Goal: Task Accomplishment & Management: Manage account settings

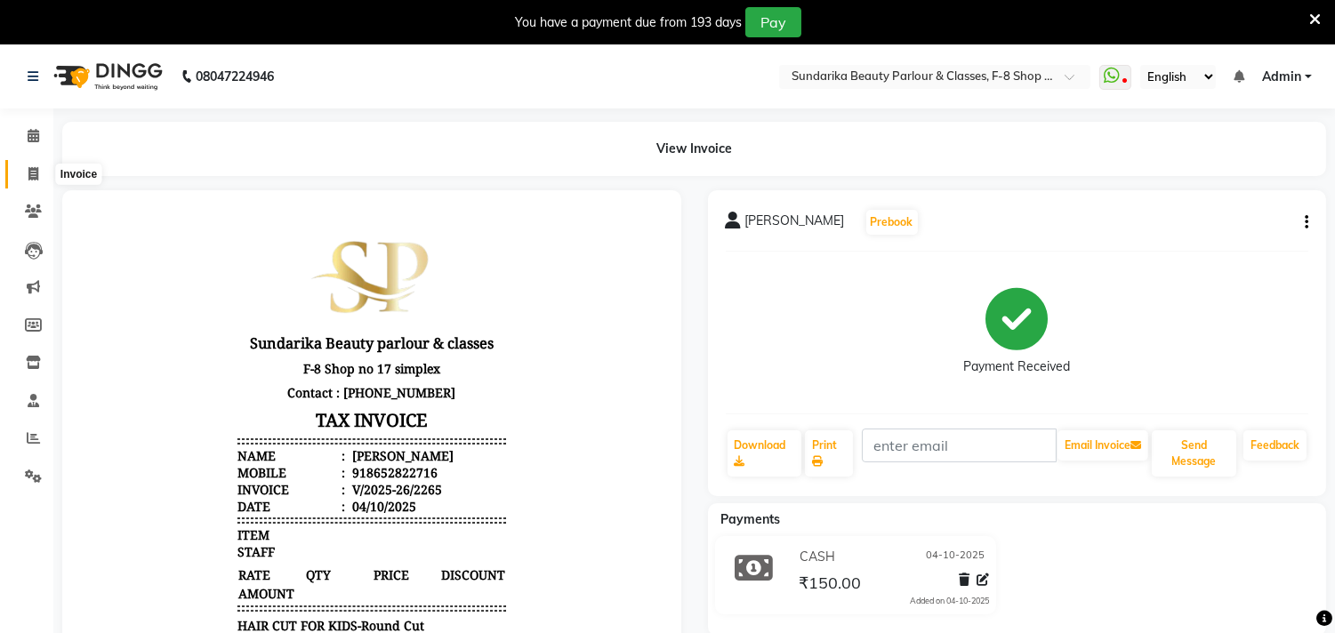
click at [32, 174] on icon at bounding box center [33, 173] width 10 height 13
select select "service"
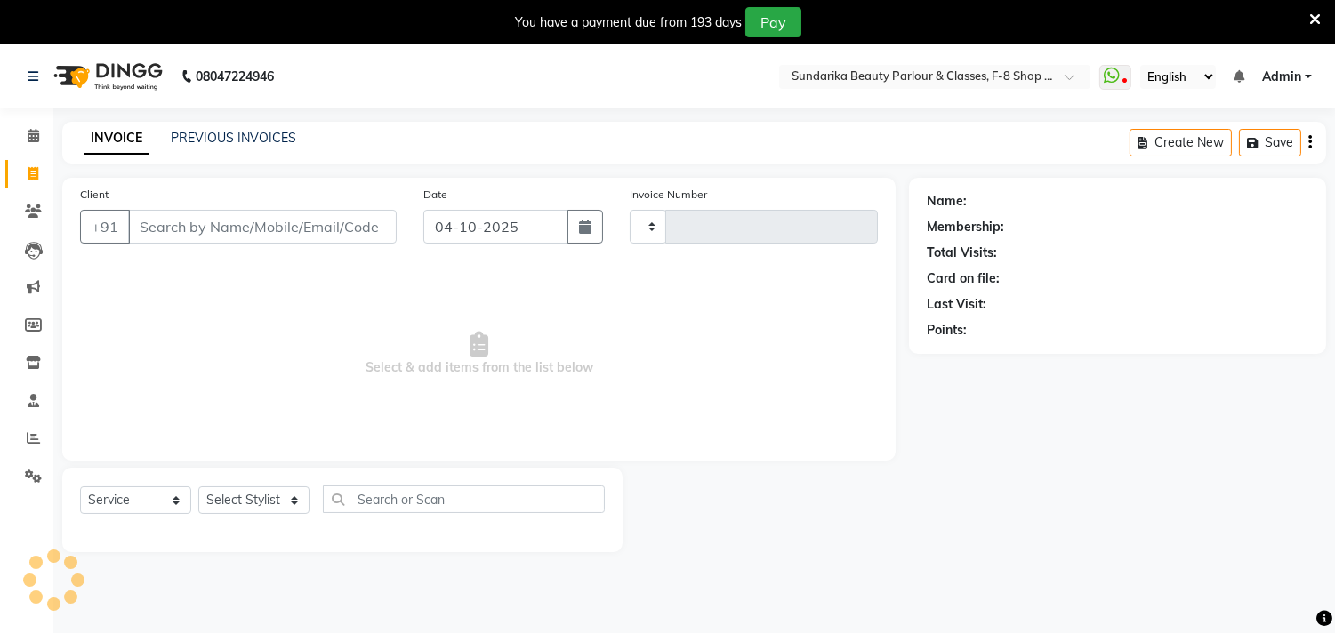
scroll to position [44, 0]
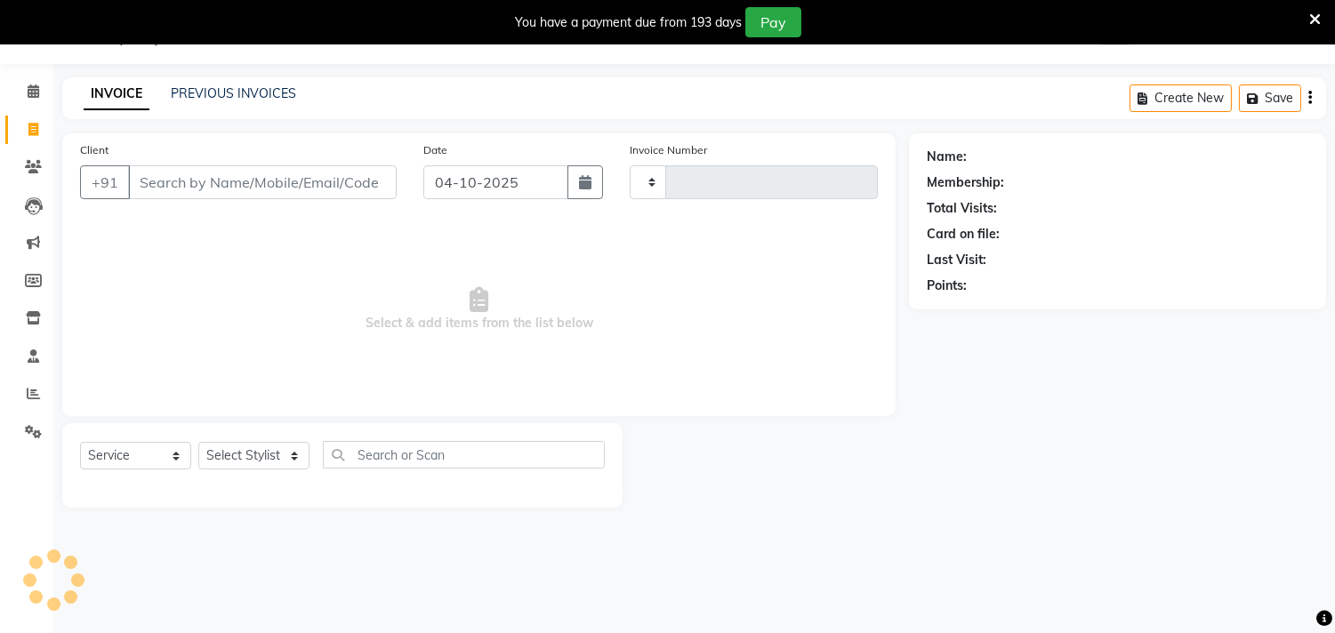
type input "2266"
select select "5341"
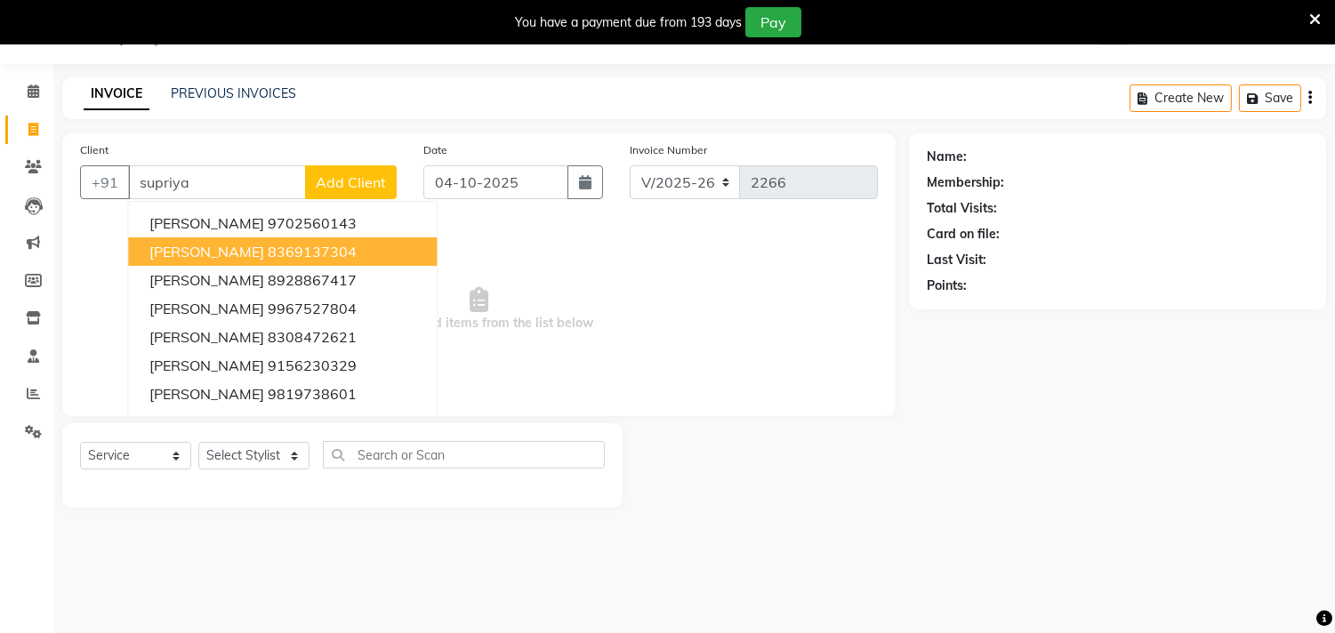
click at [231, 249] on span "[PERSON_NAME]" at bounding box center [206, 252] width 115 height 18
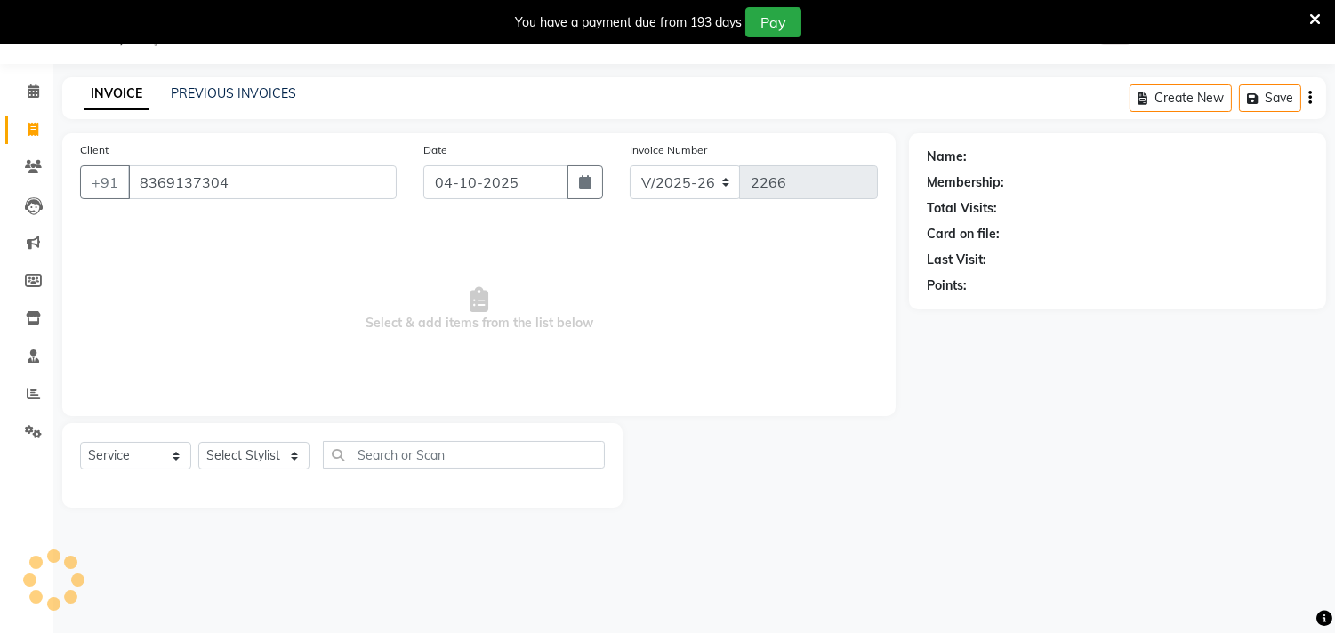
type input "8369137304"
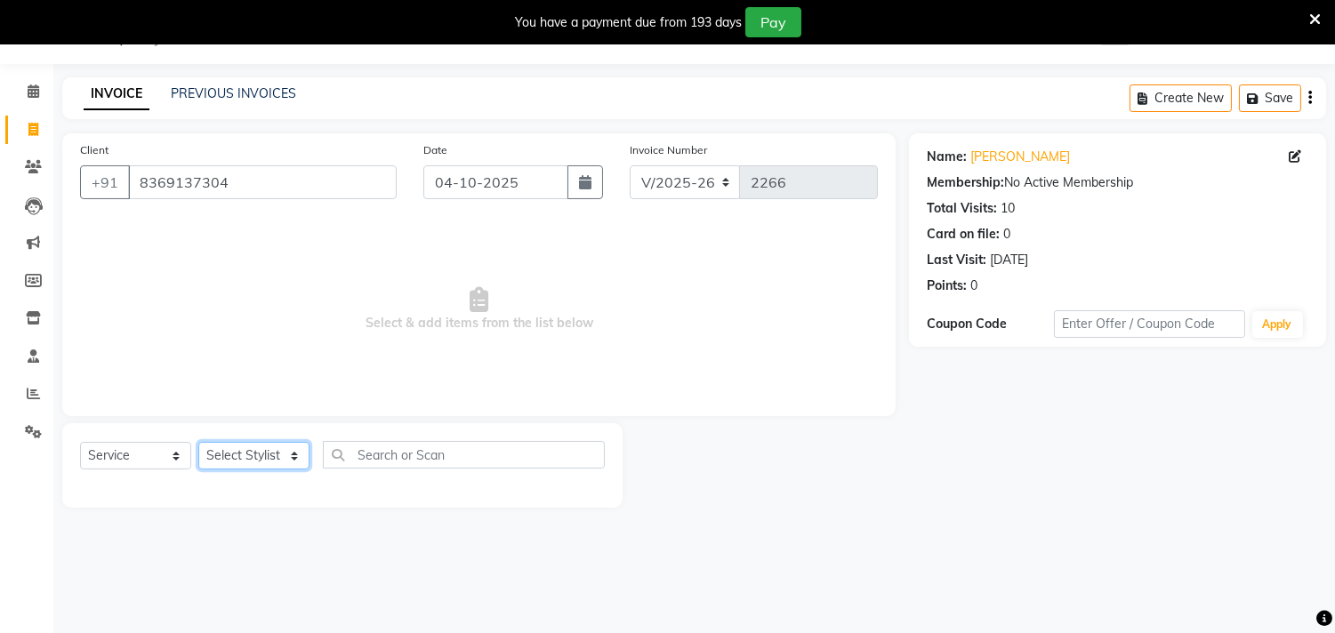
click at [269, 462] on select "Select Stylist Gita mala [PERSON_NAME] Mam" at bounding box center [253, 456] width 111 height 28
click at [269, 461] on select "Select Stylist Gita mala [PERSON_NAME] Mam" at bounding box center [253, 456] width 111 height 28
click at [271, 454] on select "Select Stylist Gita mala [PERSON_NAME] Mam" at bounding box center [253, 456] width 111 height 28
select select "35110"
click at [198, 443] on select "Select Stylist Gita mala [PERSON_NAME] Mam" at bounding box center [253, 456] width 111 height 28
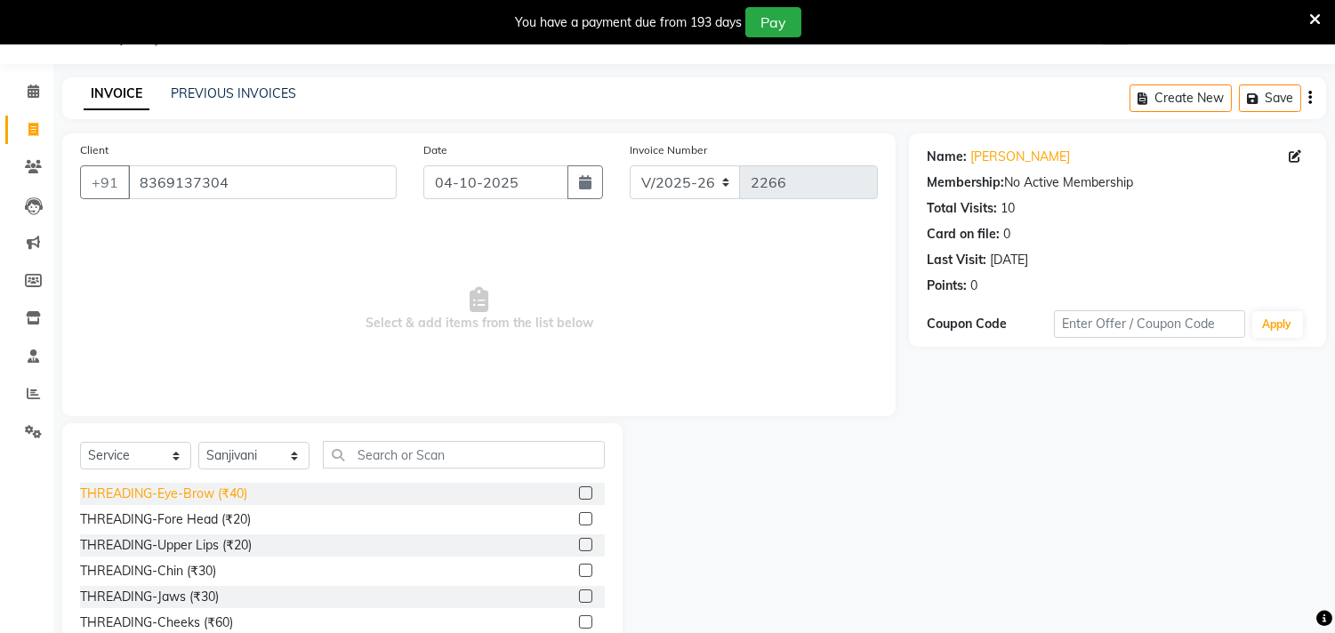
click at [233, 494] on div "THREADING-Eye-Brow (₹40)" at bounding box center [163, 494] width 167 height 19
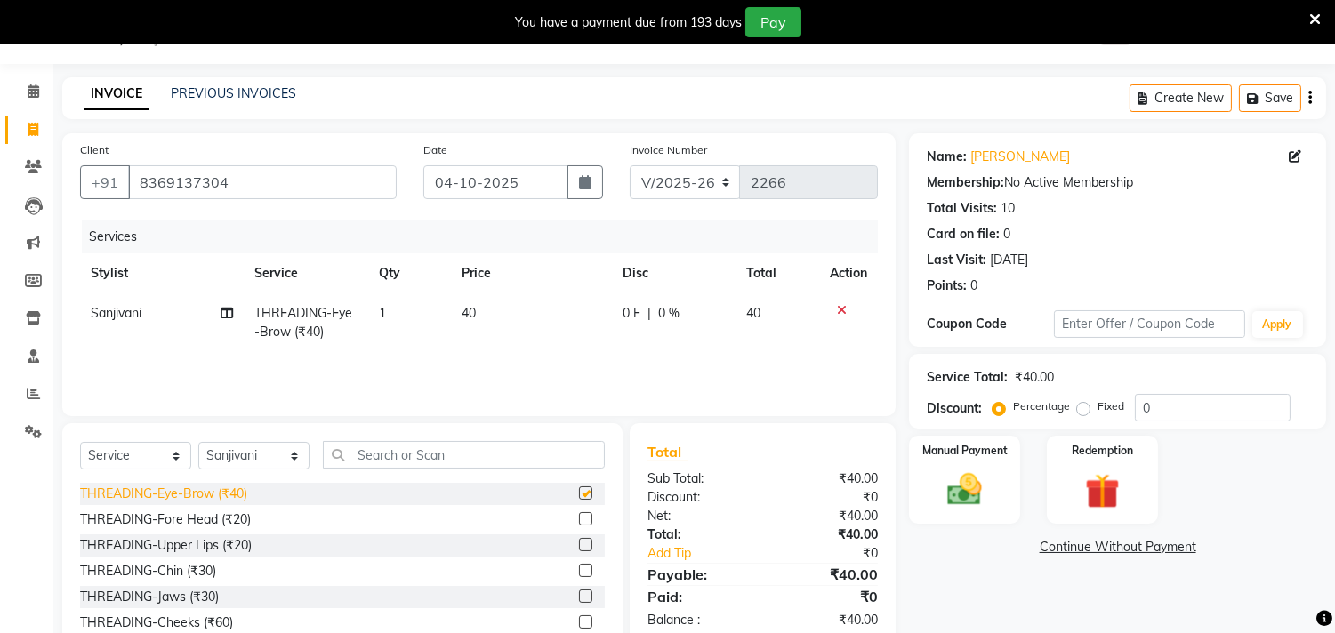
click at [233, 493] on div "THREADING-Eye-Brow (₹40)" at bounding box center [163, 494] width 167 height 19
click at [233, 470] on select "Select Stylist Gita mala [PERSON_NAME] Mam" at bounding box center [253, 456] width 111 height 28
checkbox input "false"
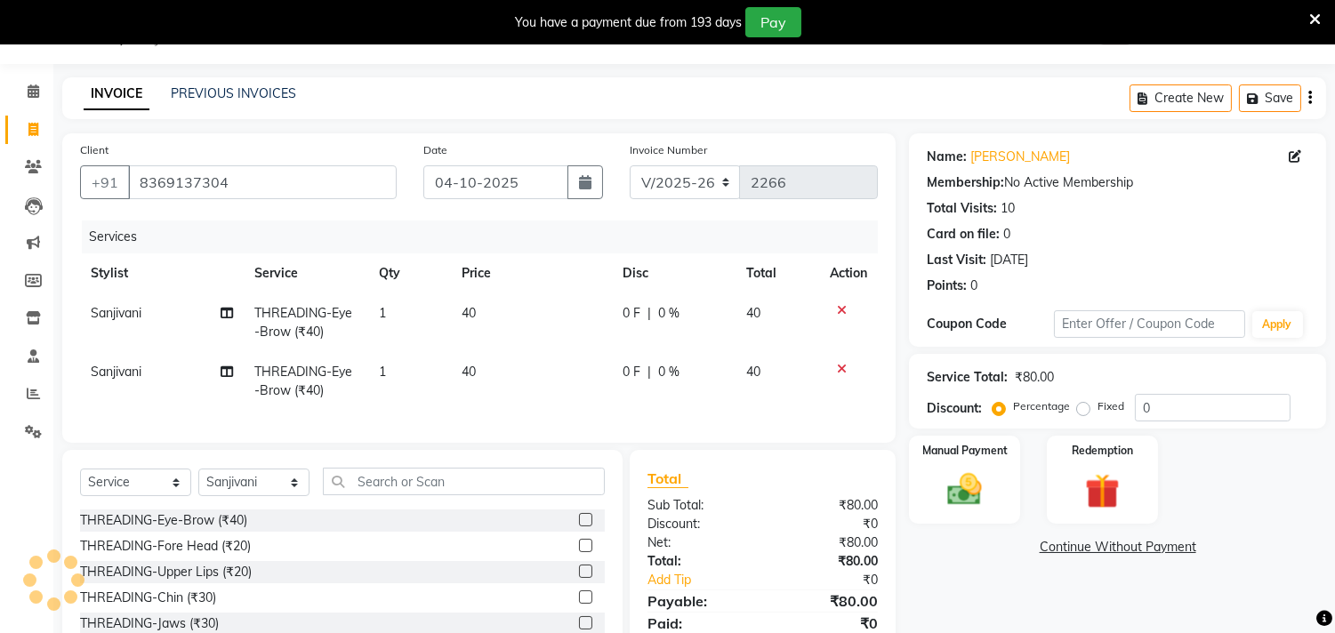
click at [351, 607] on div "THREADING-Chin (₹30)" at bounding box center [342, 598] width 525 height 22
click at [197, 556] on div "THREADING-Fore Head (₹20)" at bounding box center [165, 546] width 171 height 19
click at [198, 496] on select "Select Stylist Gita mala [PERSON_NAME] Mam" at bounding box center [253, 483] width 111 height 28
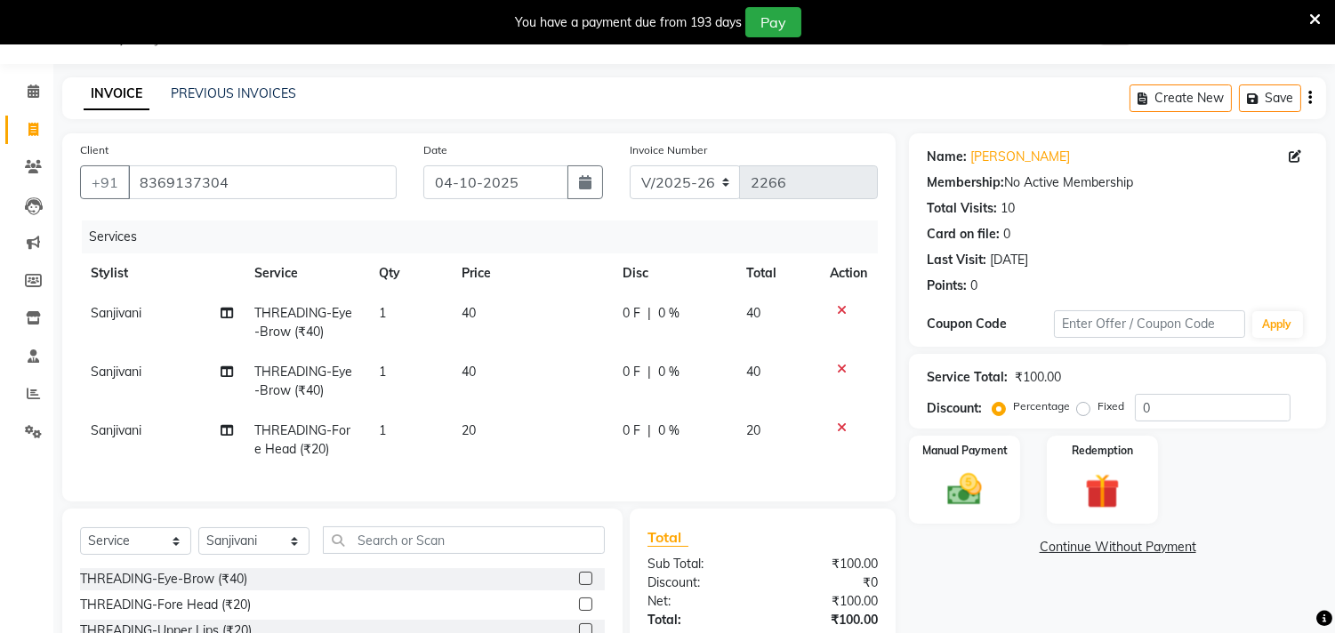
click at [840, 366] on icon at bounding box center [842, 369] width 10 height 12
click at [840, 422] on icon at bounding box center [842, 428] width 10 height 12
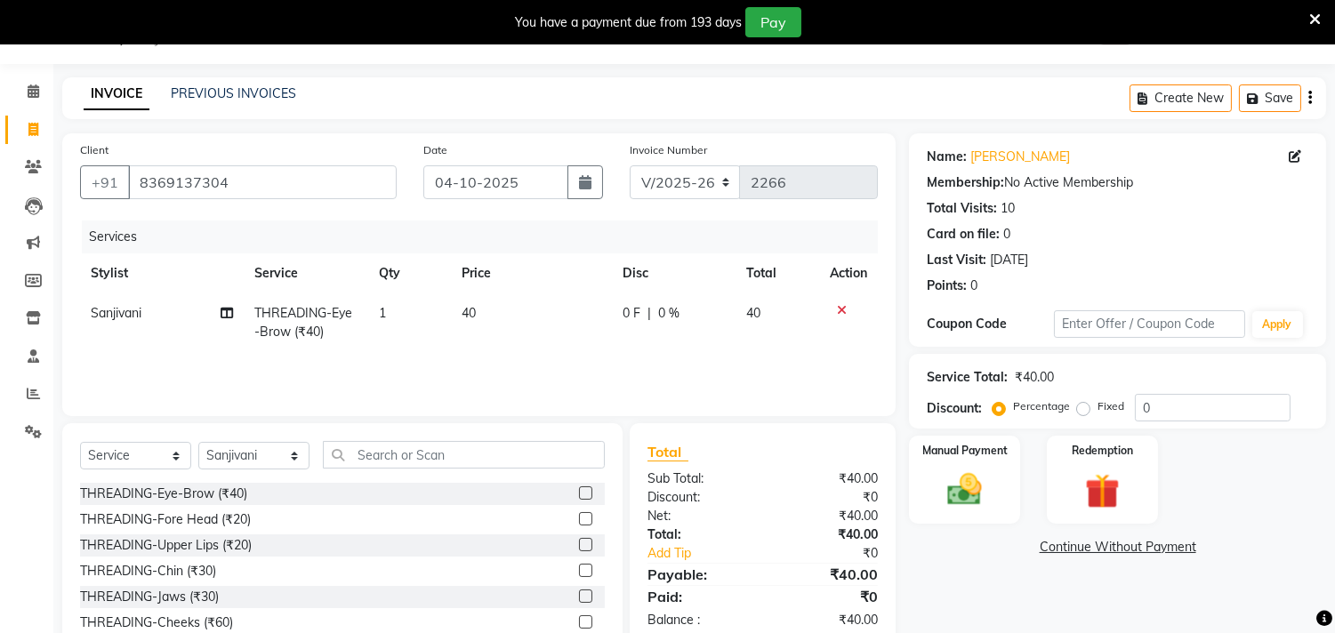
click at [234, 516] on div "THREADING-Fore Head (₹20)" at bounding box center [165, 519] width 171 height 19
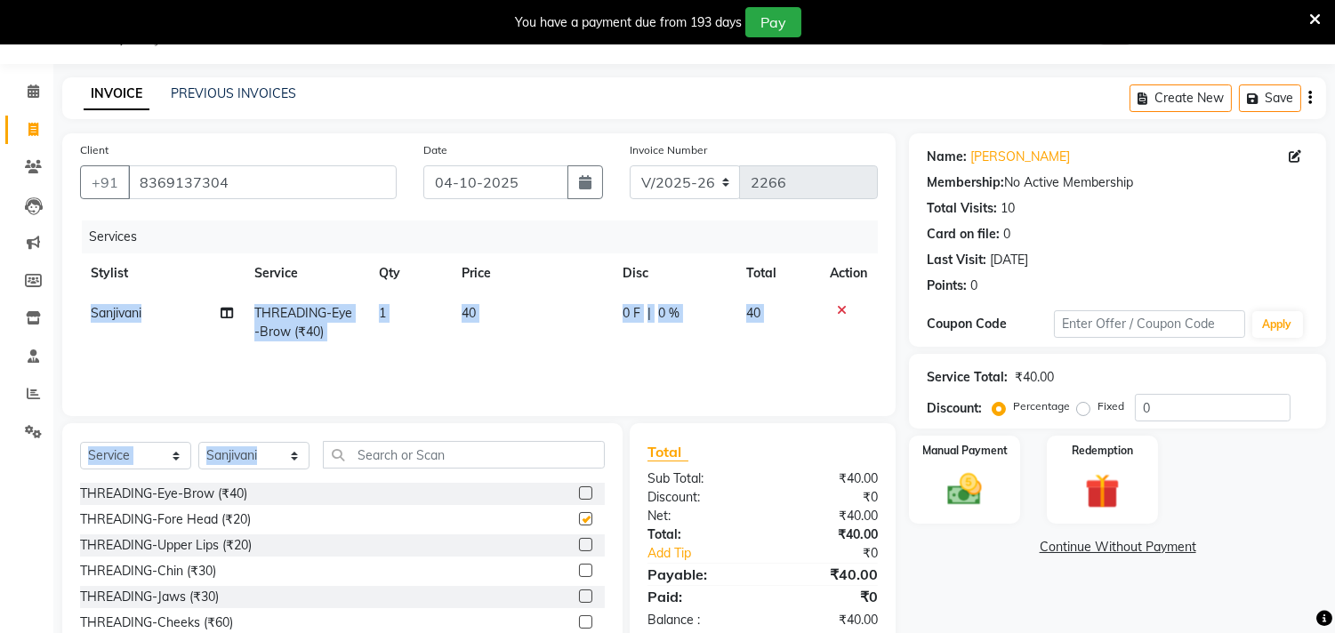
click at [236, 483] on div "Select Service Product Membership Package Voucher Prepaid Gift Card Select Styl…" at bounding box center [342, 462] width 525 height 42
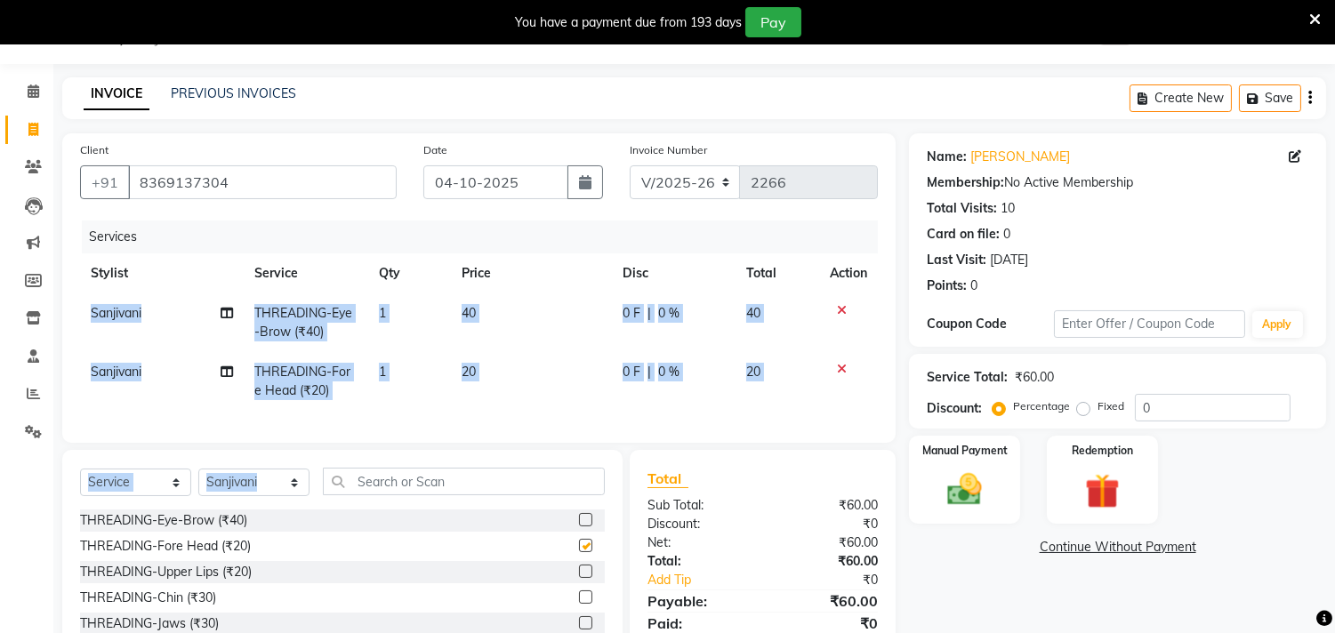
click at [236, 510] on div "Select Service Product Membership Package Voucher Prepaid Gift Card Select Styl…" at bounding box center [342, 489] width 525 height 42
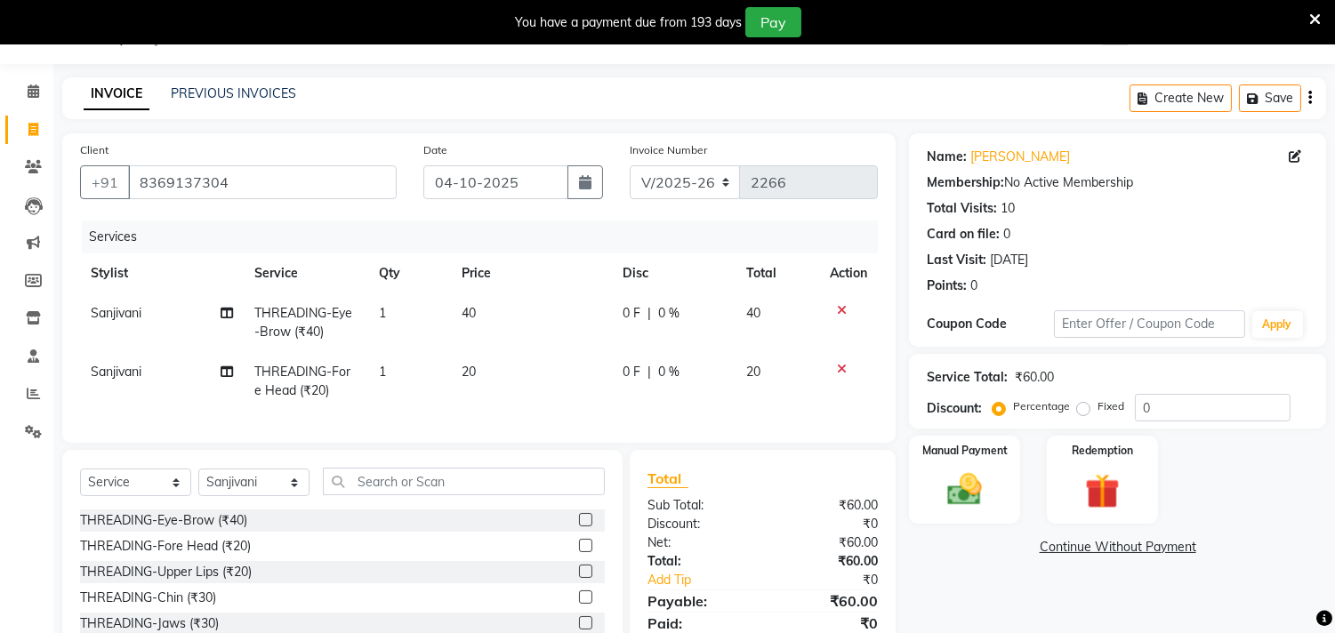
checkbox input "false"
click at [972, 496] on img at bounding box center [965, 491] width 59 height 42
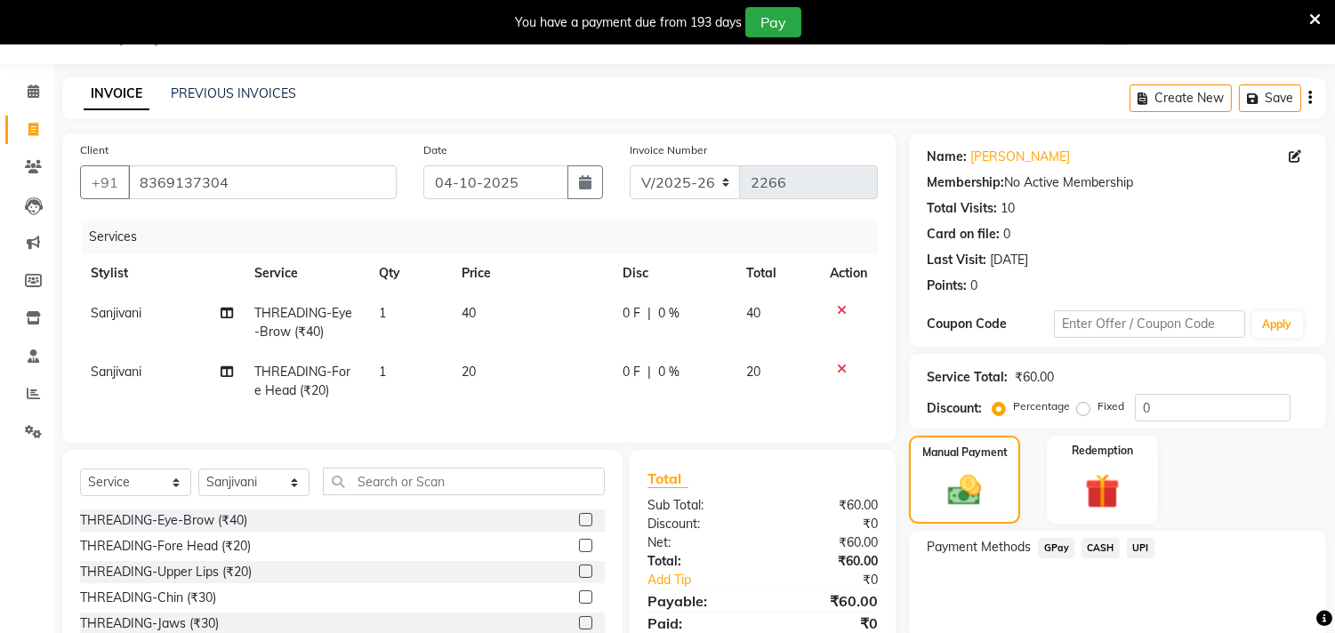
click at [1062, 553] on span "GPay" at bounding box center [1056, 548] width 36 height 20
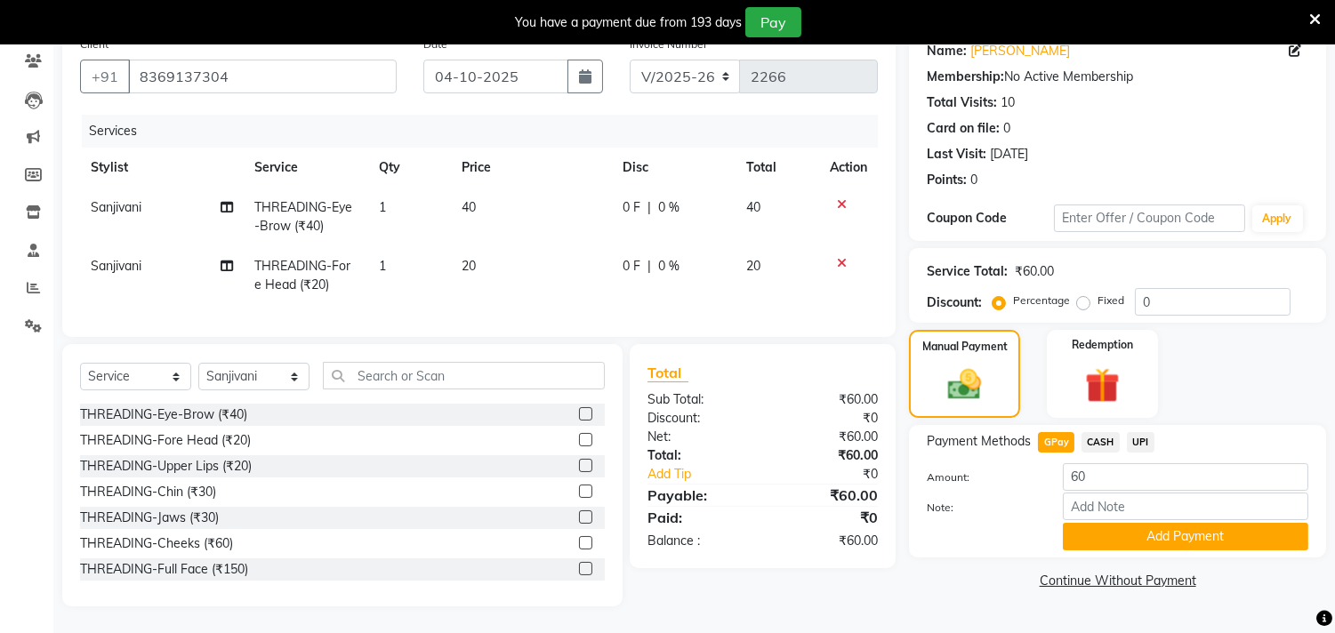
scroll to position [165, 0]
click at [1121, 507] on div "Note:" at bounding box center [1117, 508] width 408 height 30
click at [1176, 523] on button "Add Payment" at bounding box center [1185, 537] width 245 height 28
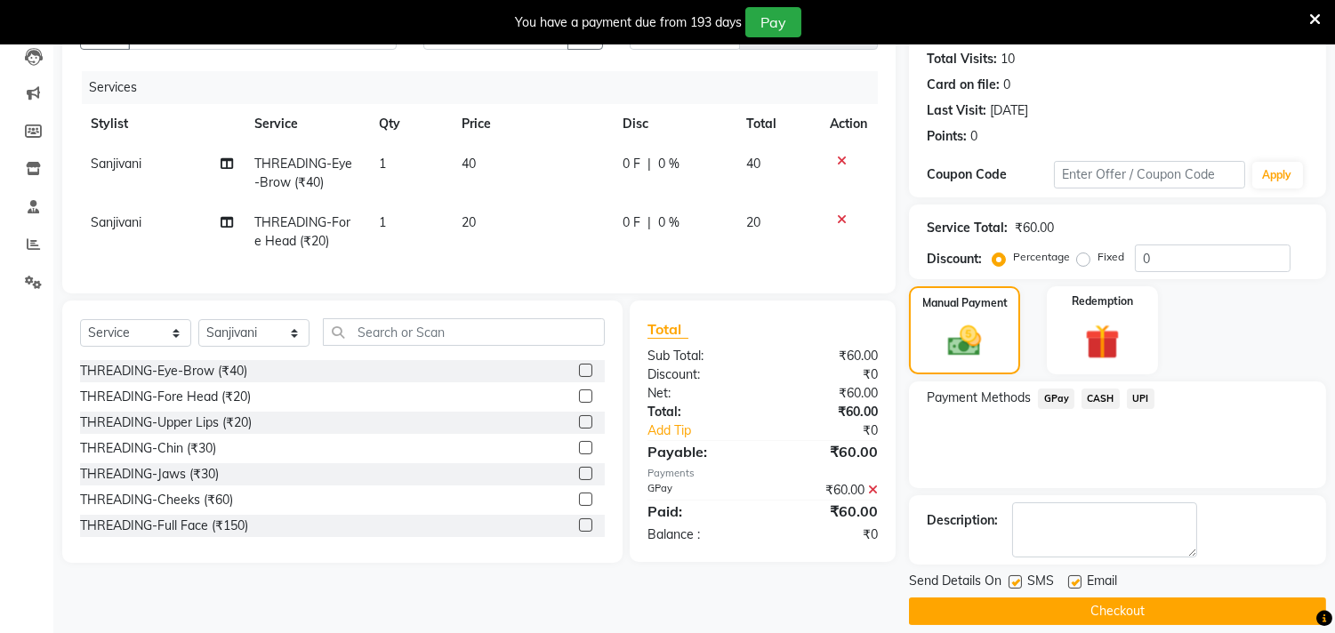
scroll to position [211, 0]
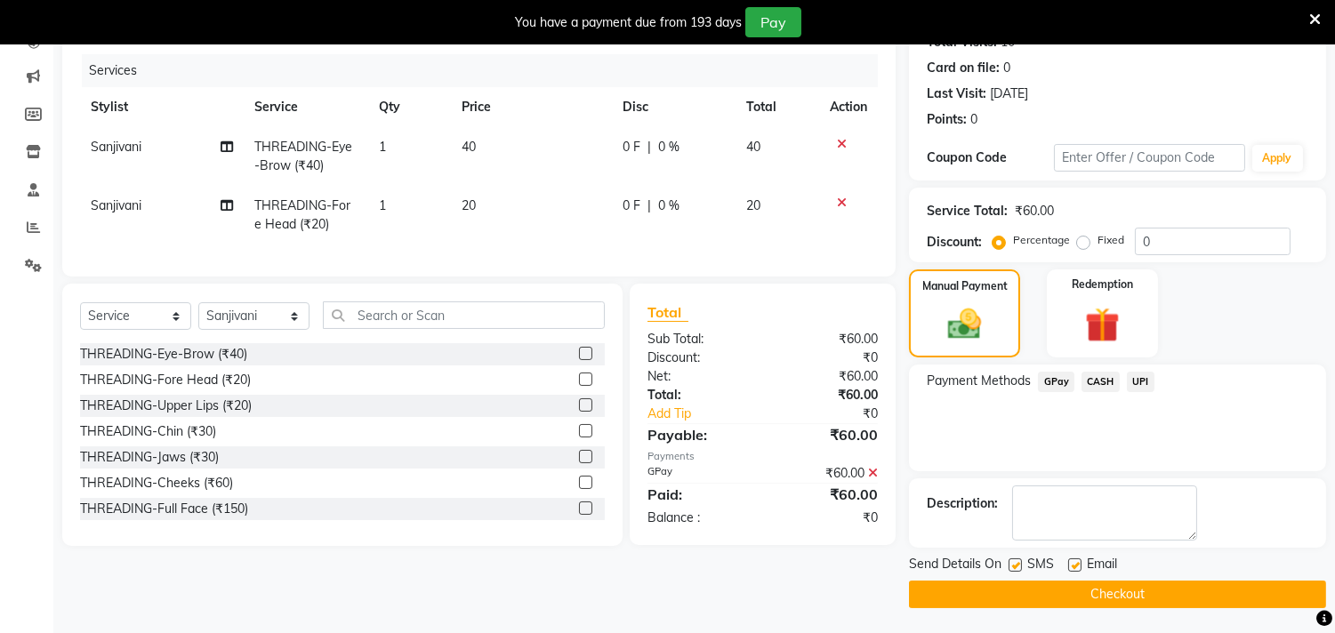
click at [1103, 600] on button "Checkout" at bounding box center [1117, 595] width 417 height 28
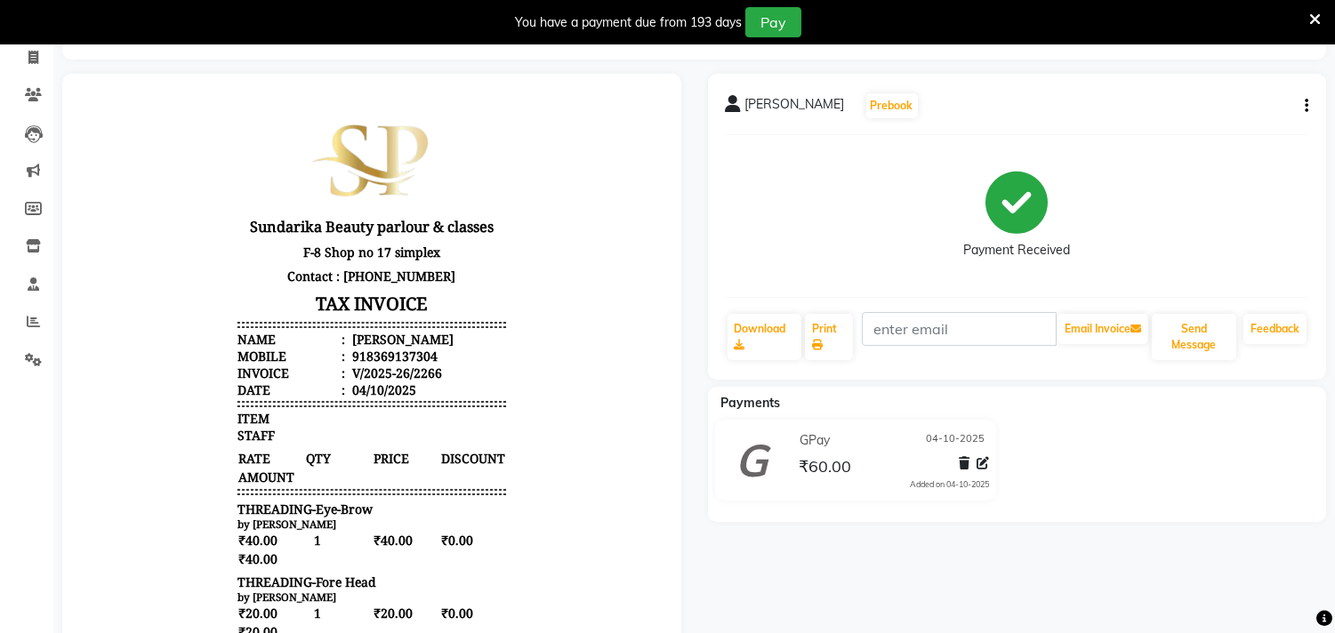
scroll to position [112, 0]
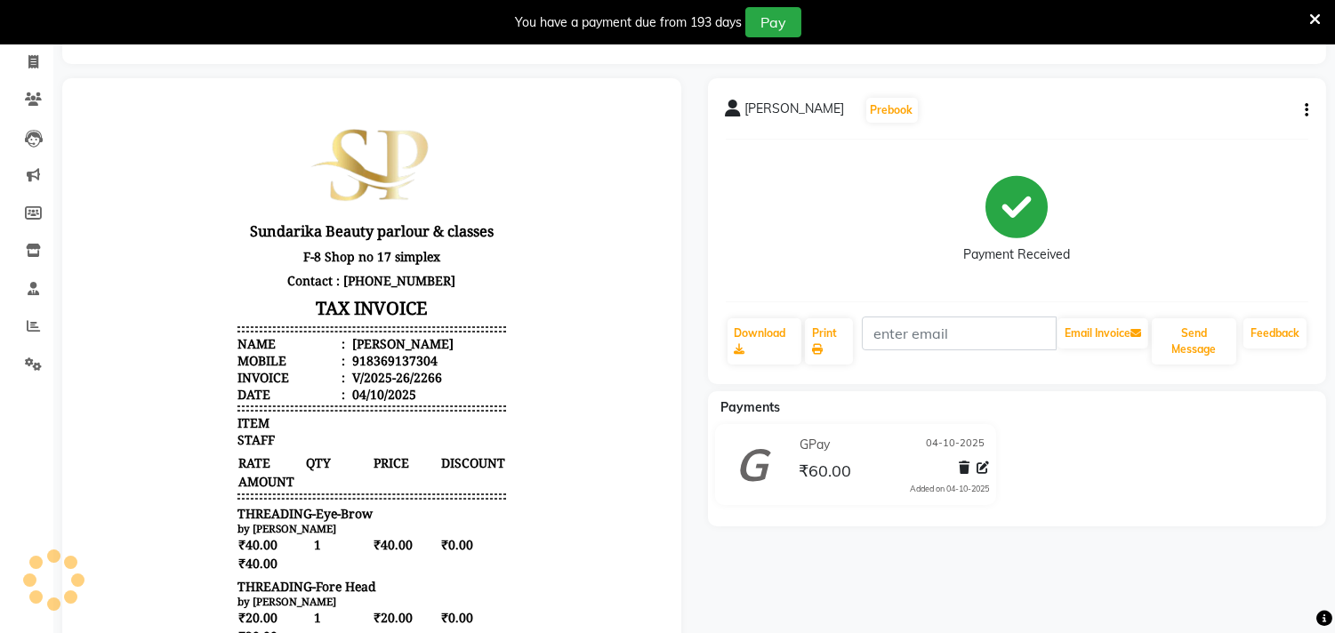
click at [1303, 104] on button "button" at bounding box center [1302, 110] width 11 height 19
click at [1307, 111] on icon "button" at bounding box center [1307, 110] width 4 height 1
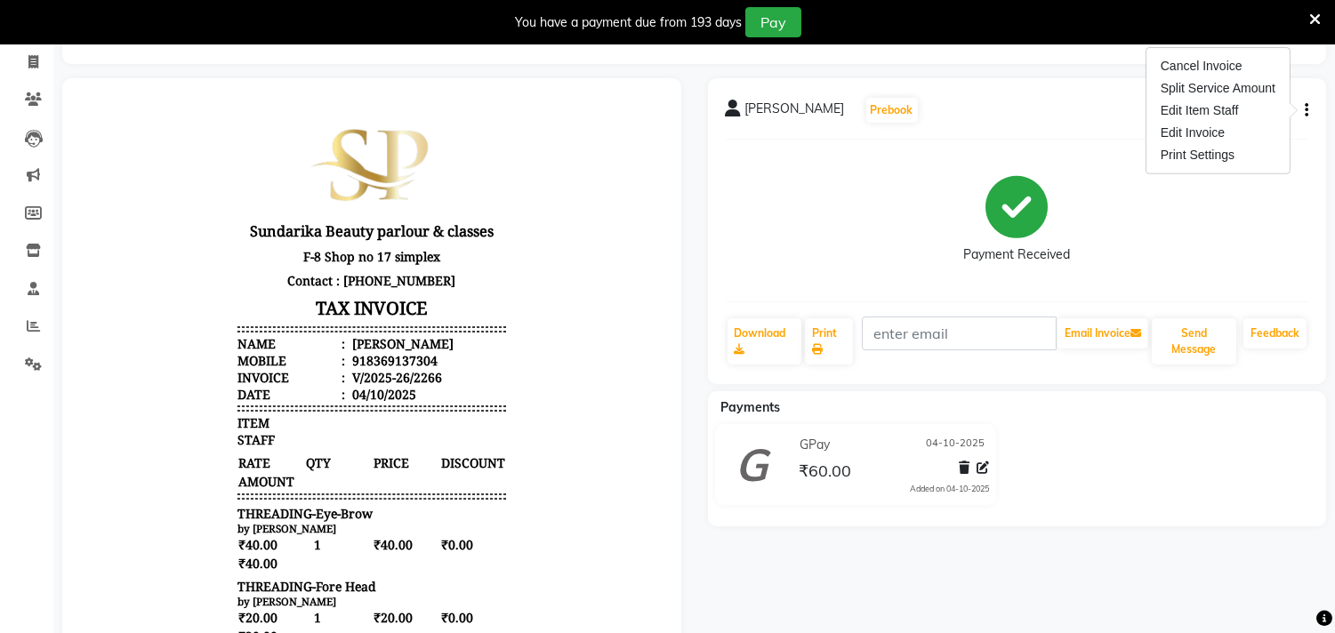
click at [1307, 111] on icon "button" at bounding box center [1307, 110] width 4 height 1
click at [1305, 110] on icon "button" at bounding box center [1307, 110] width 4 height 1
drag, startPoint x: 1286, startPoint y: 112, endPoint x: 1307, endPoint y: 108, distance: 21.8
click at [1287, 112] on div "[PERSON_NAME] Prebook" at bounding box center [1017, 110] width 583 height 28
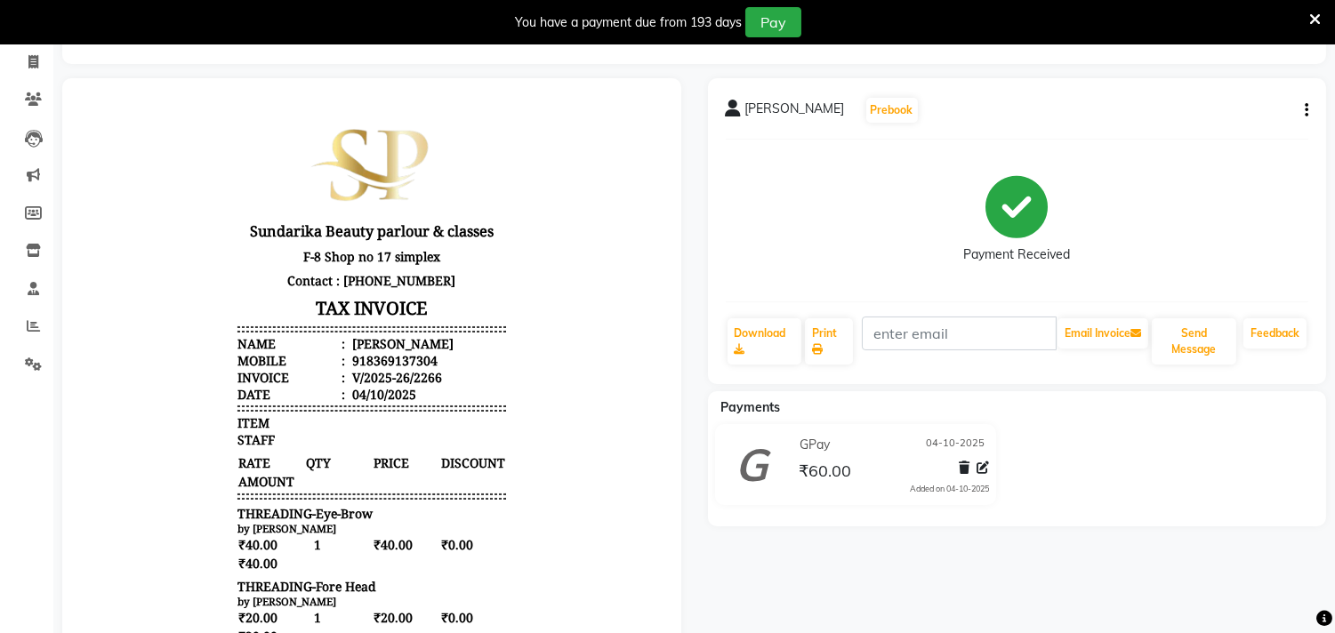
click at [1305, 110] on icon "button" at bounding box center [1307, 110] width 4 height 1
click at [1204, 126] on div "Edit Invoice" at bounding box center [1218, 133] width 122 height 22
select select "service"
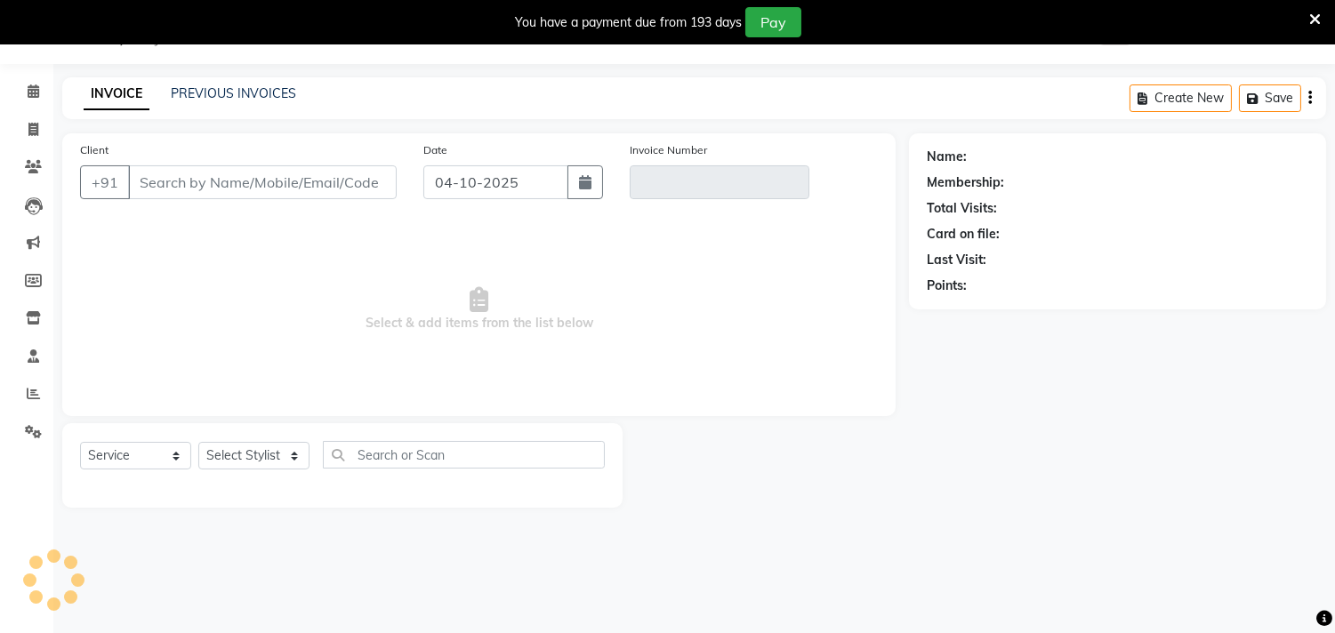
scroll to position [44, 0]
type input "8369137304"
type input "V/2025-26/2266"
select select "select"
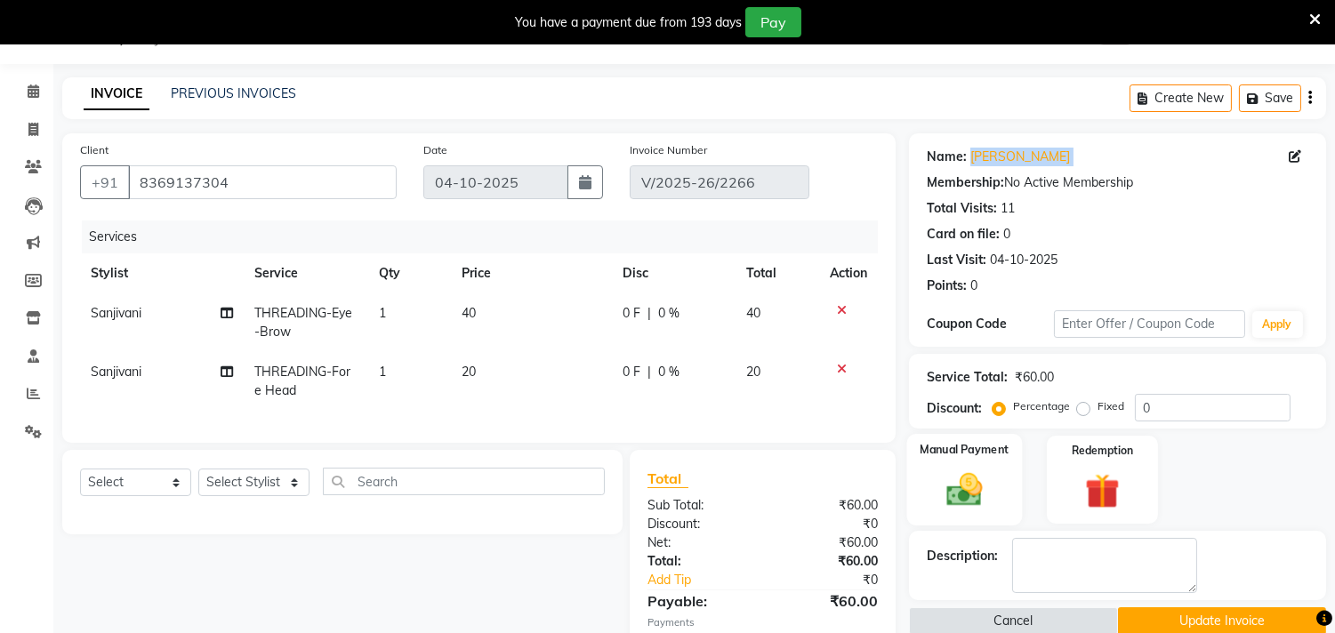
click at [967, 493] on img at bounding box center [965, 491] width 59 height 42
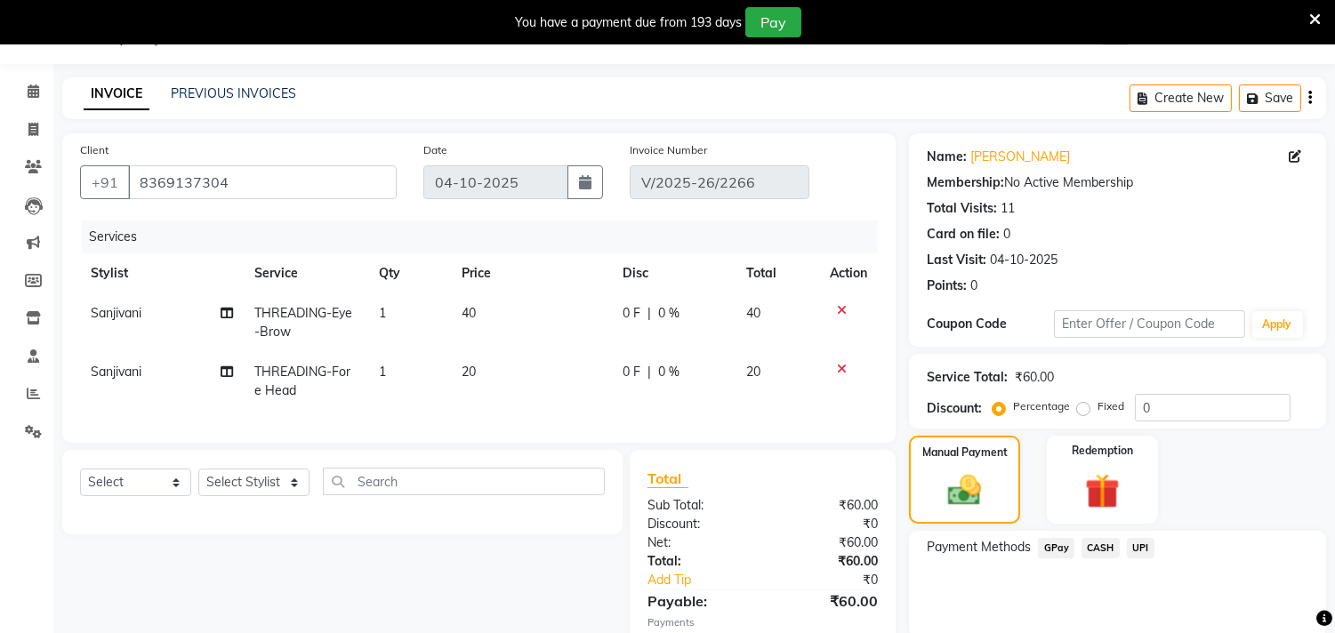
click at [1098, 541] on span "CASH" at bounding box center [1100, 548] width 38 height 20
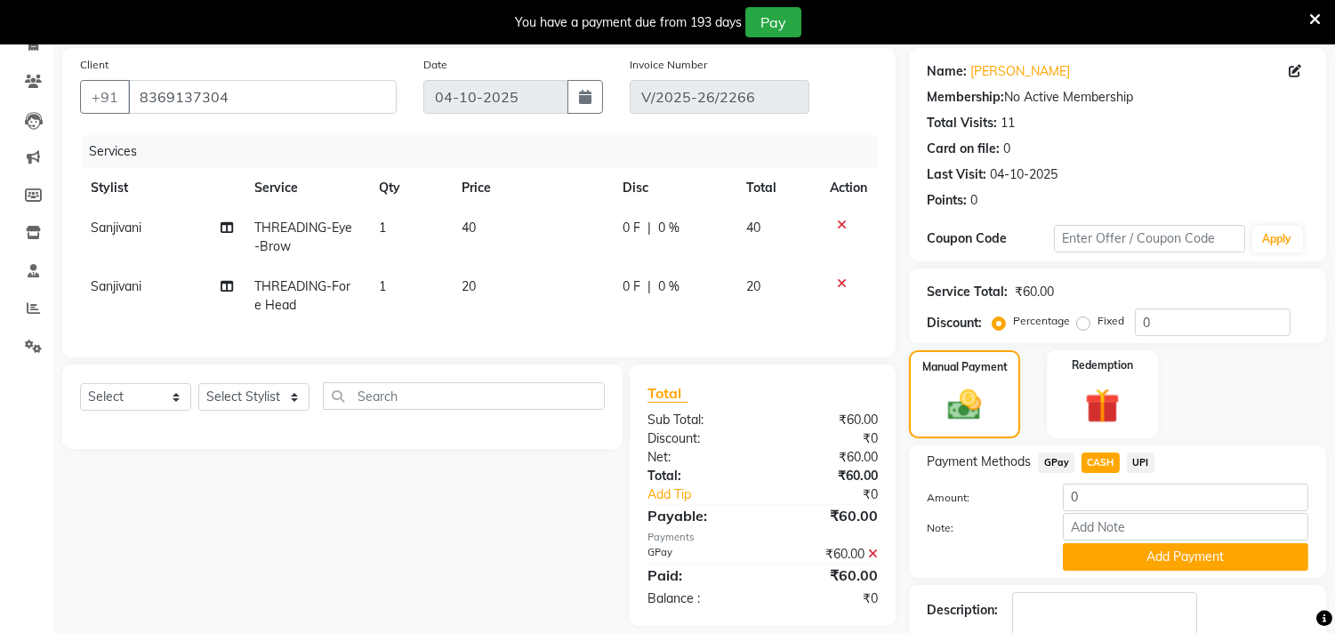
scroll to position [212, 0]
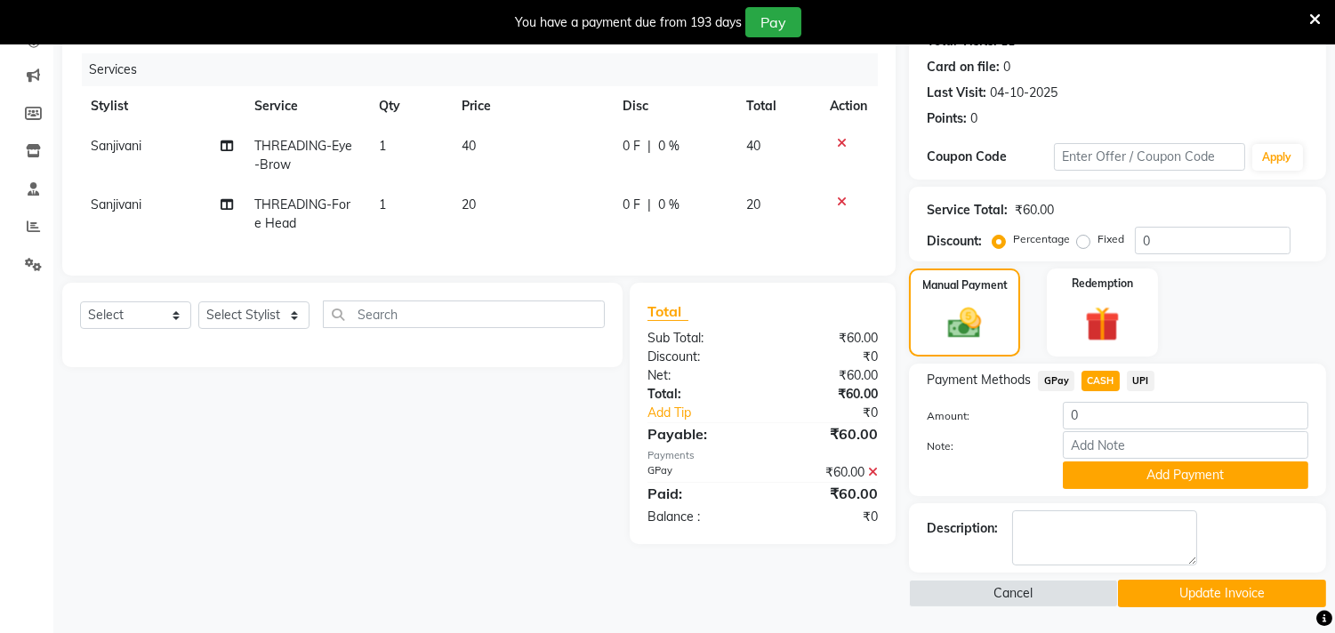
click at [1125, 473] on button "Add Payment" at bounding box center [1185, 476] width 245 height 28
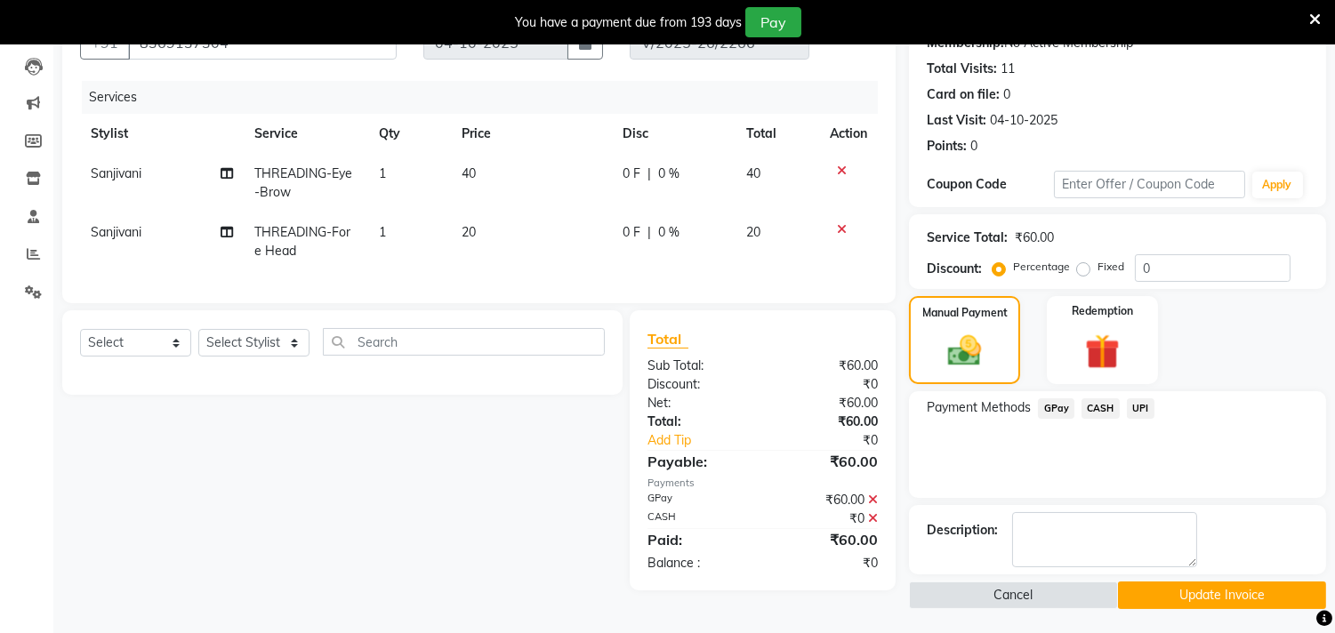
scroll to position [185, 0]
click at [1177, 589] on button "Update Invoice" at bounding box center [1222, 595] width 208 height 28
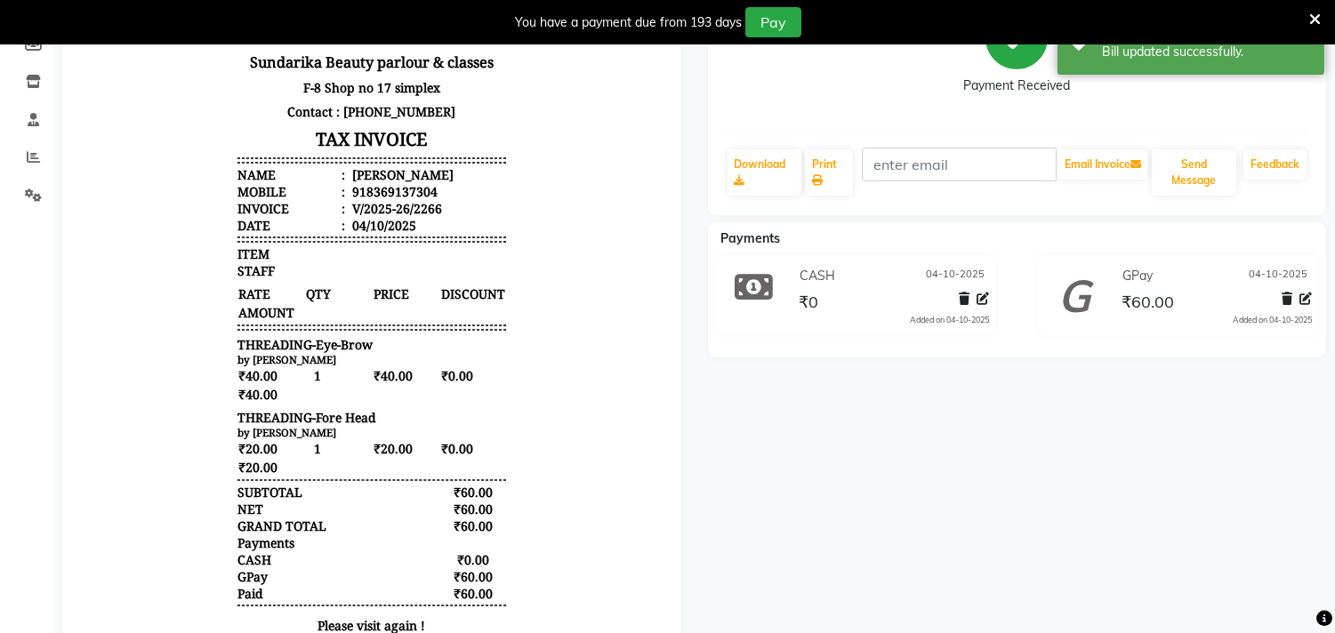
scroll to position [373, 0]
